Goal: Task Accomplishment & Management: Complete application form

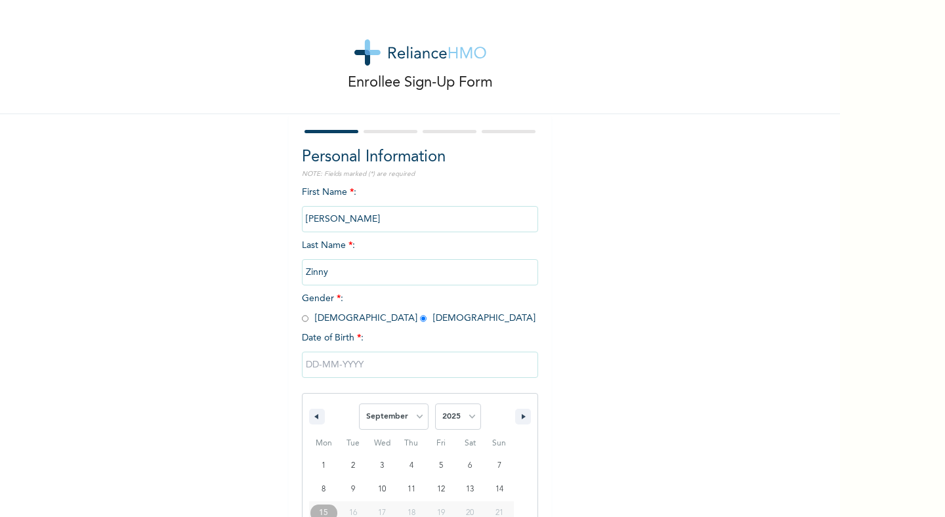
select select "8"
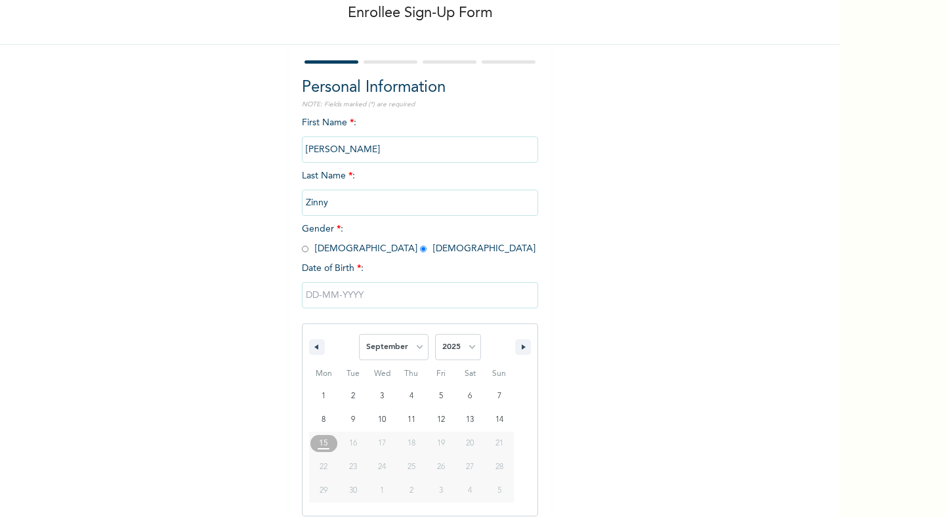
click at [316, 292] on input "text" at bounding box center [420, 295] width 236 height 26
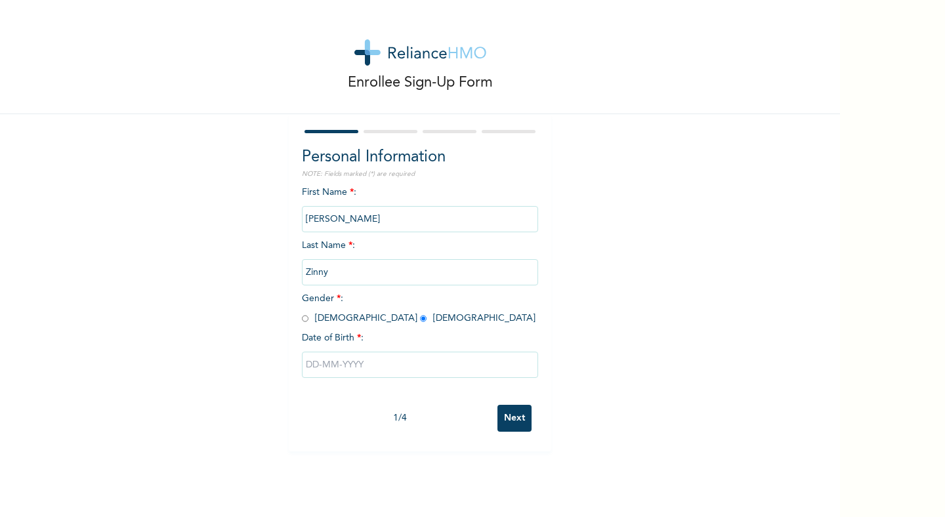
click at [310, 366] on input "text" at bounding box center [420, 365] width 236 height 26
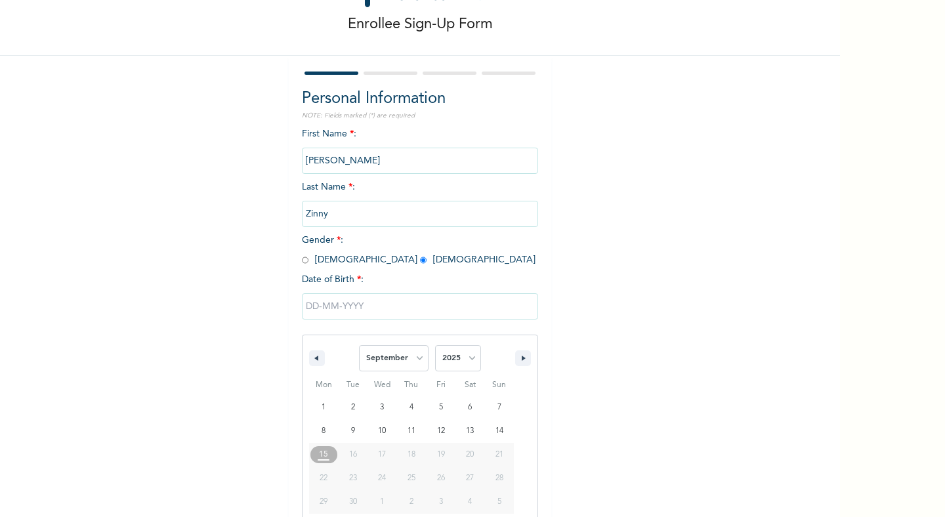
scroll to position [69, 0]
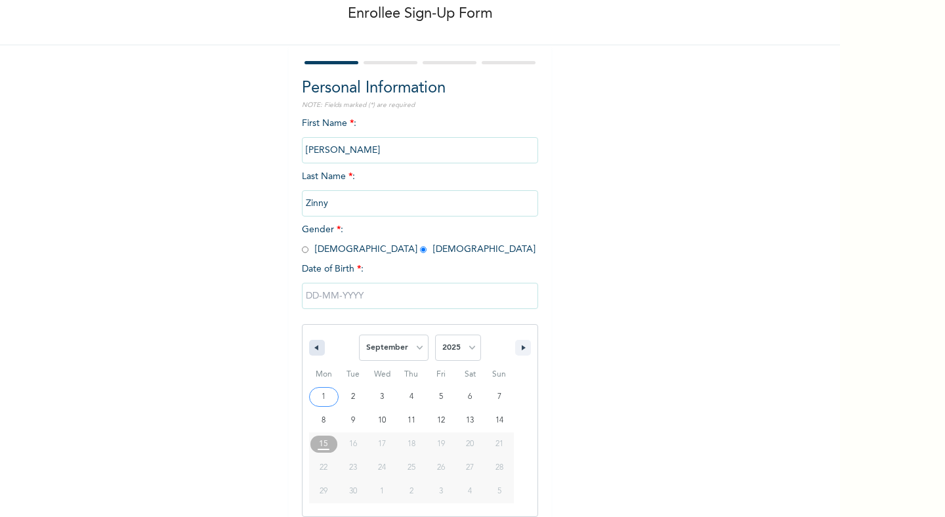
click at [314, 347] on icon "button" at bounding box center [315, 347] width 7 height 5
select select "5"
click at [474, 345] on select "2025 2024 2023 2022 2021 2020 2019 2018 2017 2016 2015 2014 2013 2012 2011 2010…" at bounding box center [458, 348] width 46 height 26
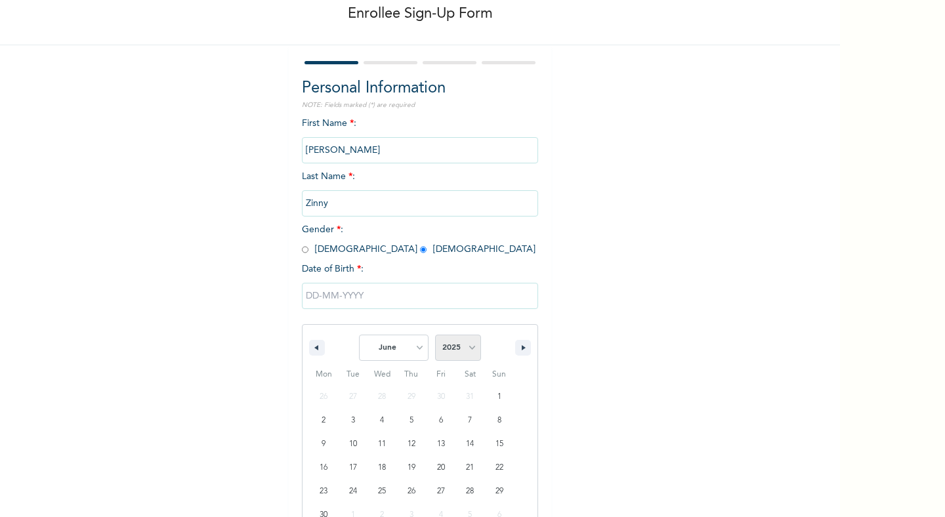
select select "1995"
click at [435, 335] on select "2025 2024 2023 2022 2021 2020 2019 2018 2017 2016 2015 2014 2013 2012 2011 2010…" at bounding box center [458, 348] width 46 height 26
click at [320, 293] on input "text" at bounding box center [420, 296] width 236 height 26
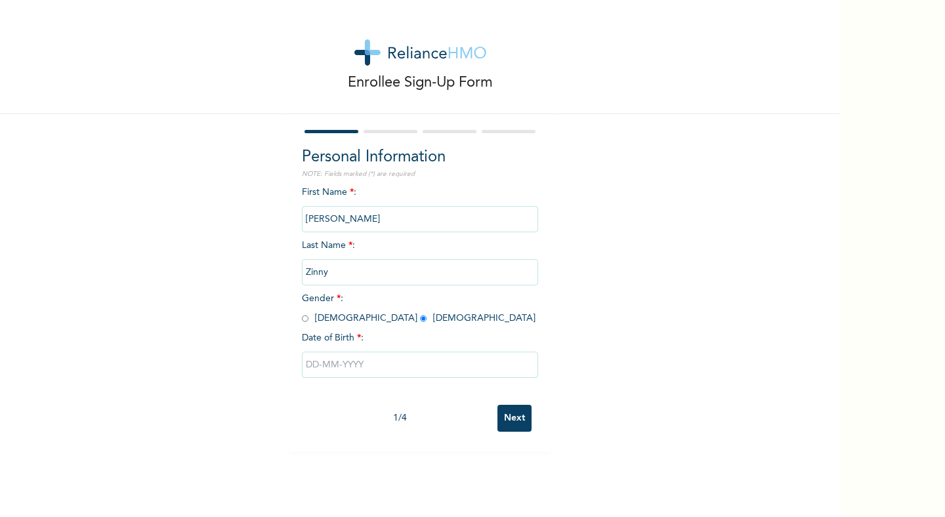
scroll to position [0, 0]
click at [335, 366] on input "text" at bounding box center [420, 365] width 236 height 26
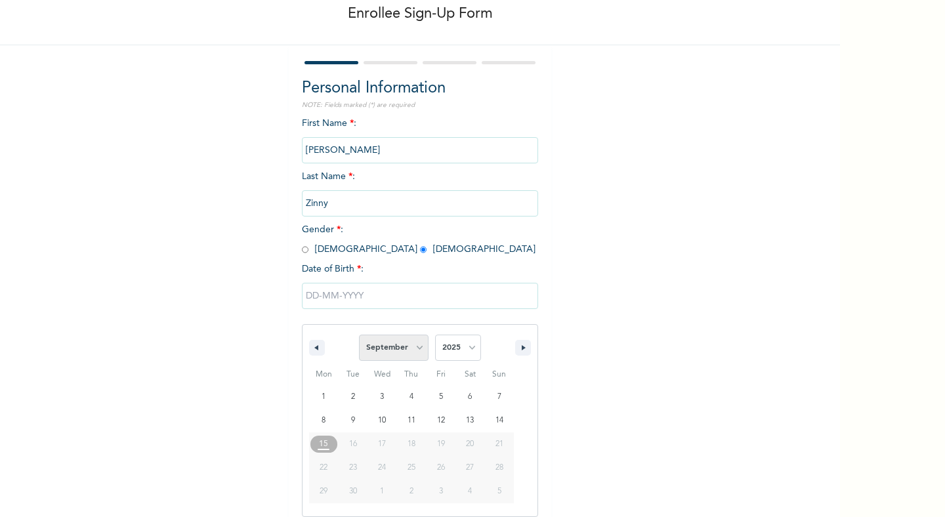
click at [425, 348] on select "January February March April May June July August September October November De…" at bounding box center [394, 348] width 70 height 26
select select "7"
click at [360, 335] on select "January February March April May June July August September October November De…" at bounding box center [394, 348] width 70 height 26
click at [469, 348] on select "2025 2024 2023 2022 2021 2020 2019 2018 2017 2016 2015 2014 2013 2012 2011 2010…" at bounding box center [458, 348] width 46 height 26
select select "2017"
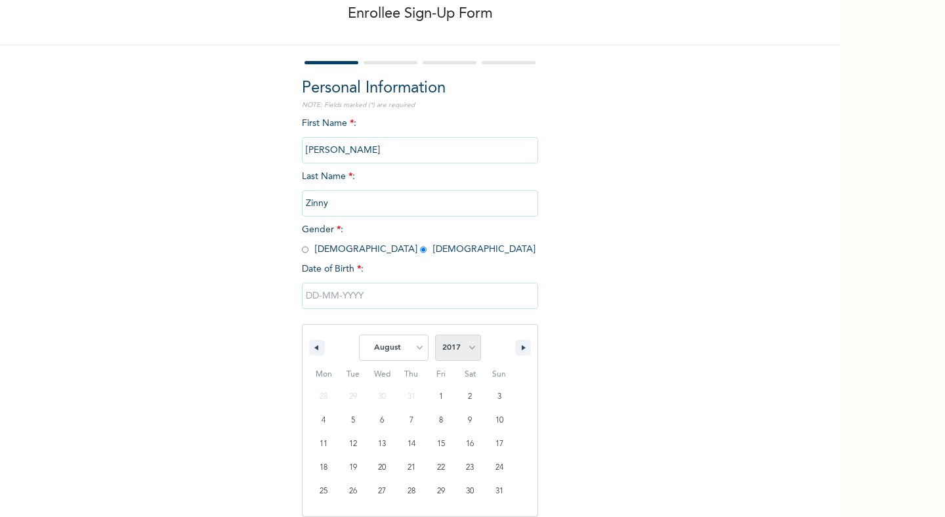
click at [435, 335] on select "2025 2024 2023 2022 2021 2020 2019 2018 2017 2016 2015 2014 2013 2012 2011 2010…" at bounding box center [458, 348] width 46 height 26
type input "[DATE]"
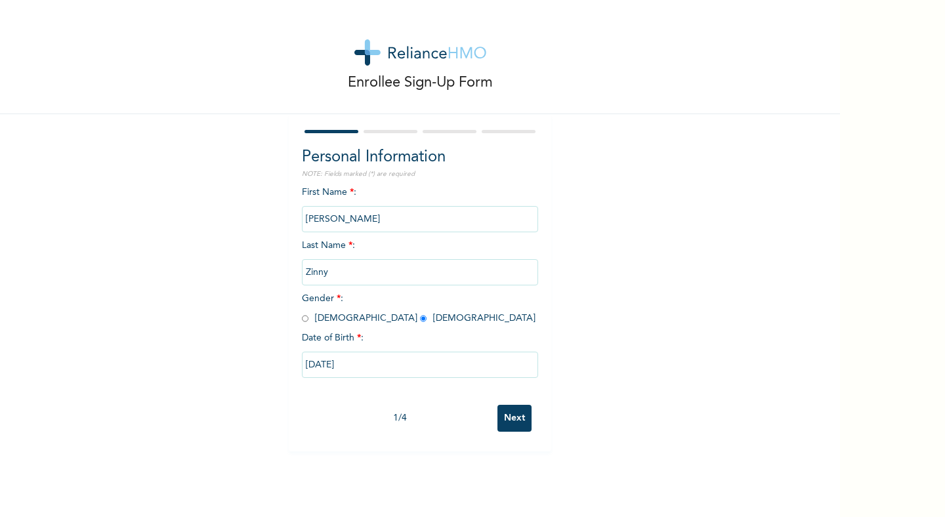
click at [509, 421] on input "Next" at bounding box center [514, 418] width 34 height 27
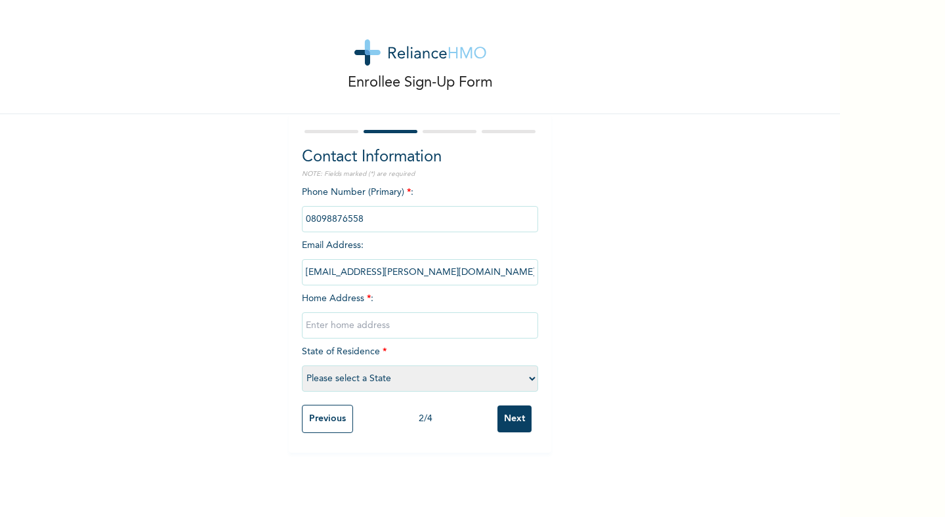
click at [387, 327] on input "text" at bounding box center [420, 325] width 236 height 26
type input "31, Ijero Street Agiliti"
select select "25"
click at [515, 416] on input "Next" at bounding box center [514, 419] width 34 height 27
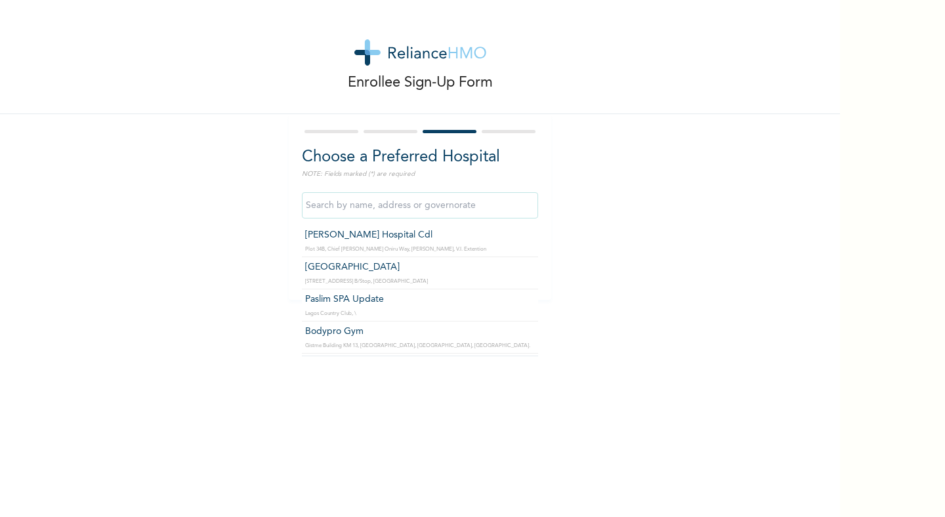
click at [444, 201] on input "text" at bounding box center [420, 205] width 236 height 26
type input "[PERSON_NAME] Hospital Cdl"
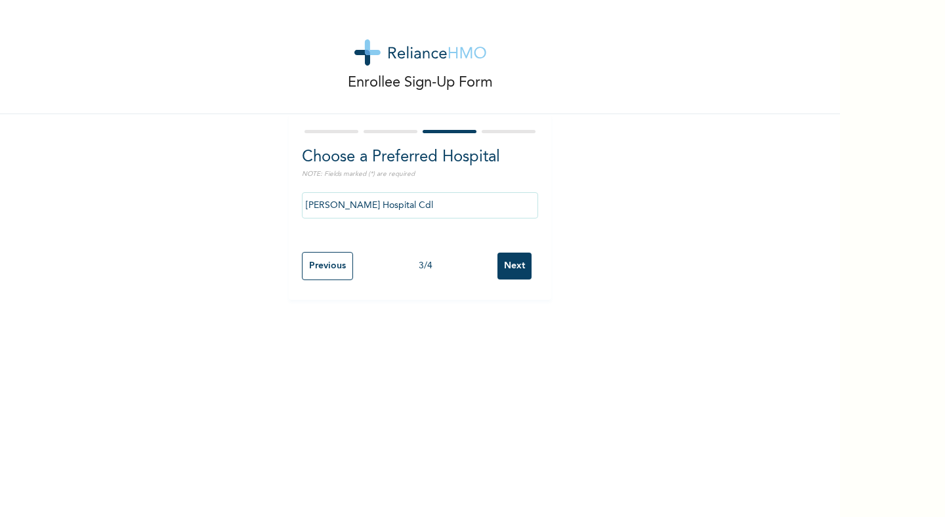
click at [516, 263] on input "Next" at bounding box center [514, 266] width 34 height 27
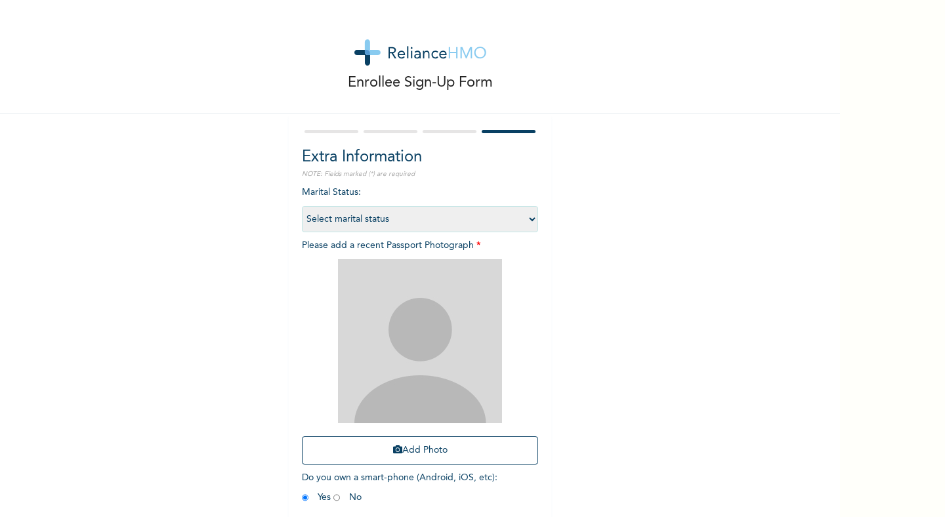
click at [441, 212] on select "Select marital status [DEMOGRAPHIC_DATA] Married [DEMOGRAPHIC_DATA] Widow/[DEMO…" at bounding box center [420, 219] width 236 height 26
select select "1"
click at [302, 206] on select "Select marital status [DEMOGRAPHIC_DATA] Married [DEMOGRAPHIC_DATA] Widow/[DEMO…" at bounding box center [420, 219] width 236 height 26
click at [413, 446] on button "Add Photo" at bounding box center [420, 450] width 236 height 28
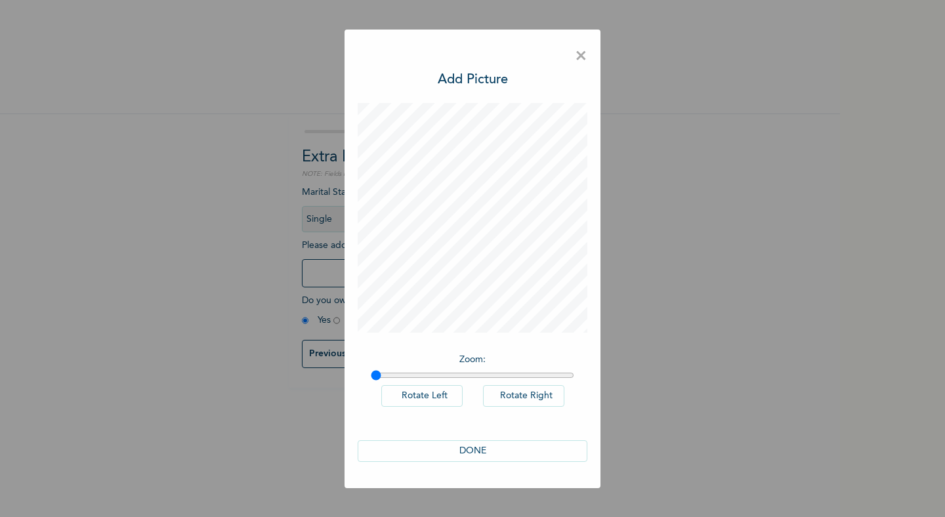
click at [489, 450] on button "DONE" at bounding box center [473, 451] width 230 height 22
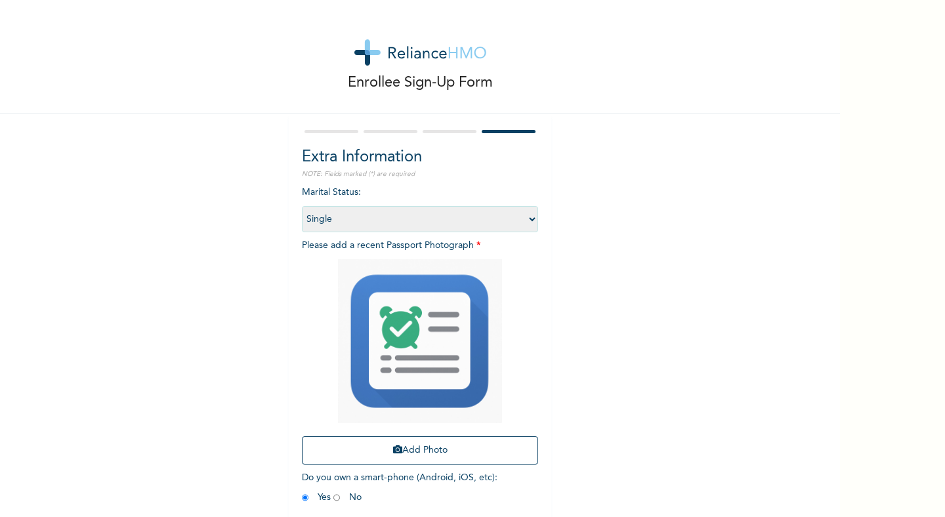
scroll to position [49, 0]
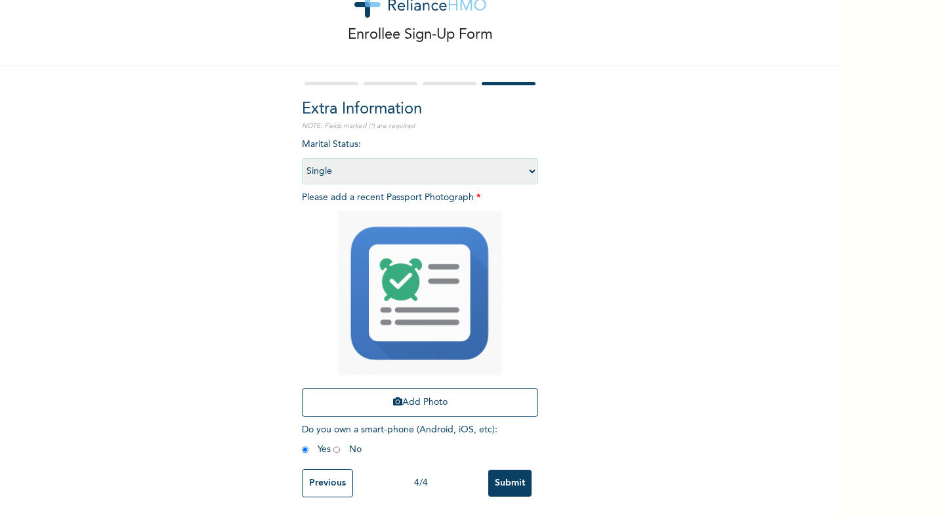
click at [516, 488] on input "Submit" at bounding box center [509, 483] width 43 height 27
